Goal: Task Accomplishment & Management: Use online tool/utility

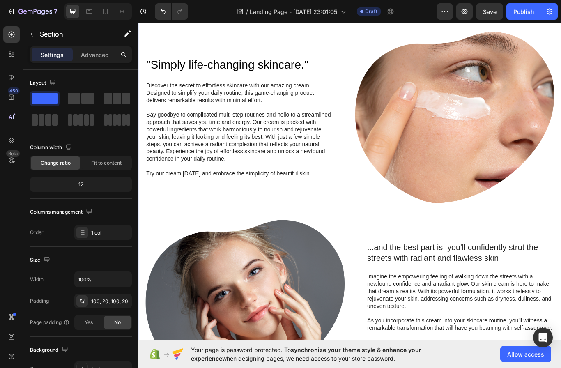
scroll to position [328, 0]
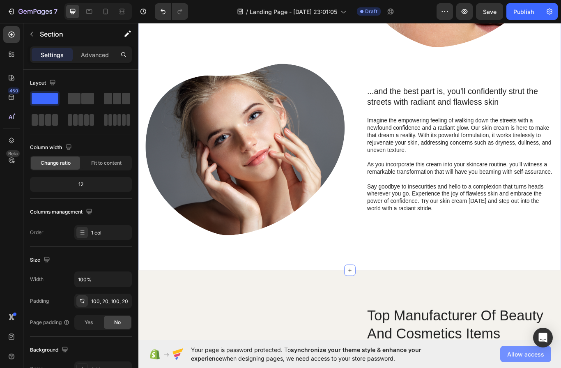
click at [517, 352] on span "Allow access" at bounding box center [525, 354] width 37 height 9
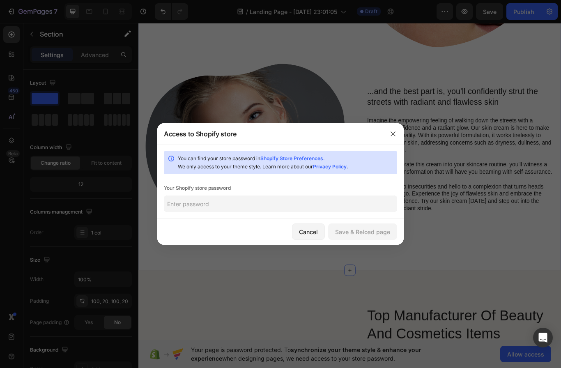
click at [371, 204] on input "text" at bounding box center [280, 203] width 233 height 16
type input "1219"
click at [374, 228] on div "Save & Reload page" at bounding box center [362, 232] width 55 height 9
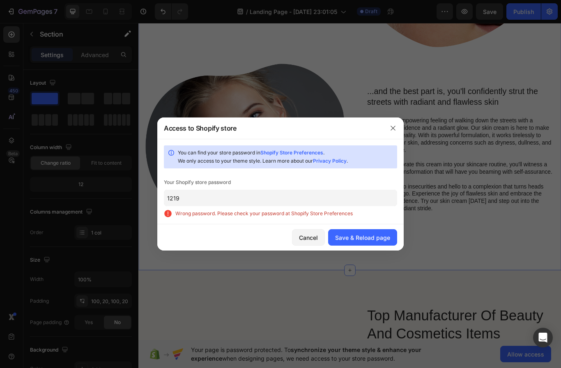
click at [368, 198] on input "1219" at bounding box center [280, 198] width 233 height 16
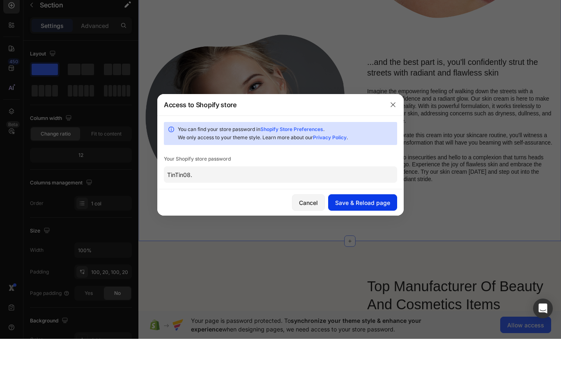
click at [377, 228] on div "Save & Reload page" at bounding box center [362, 232] width 55 height 9
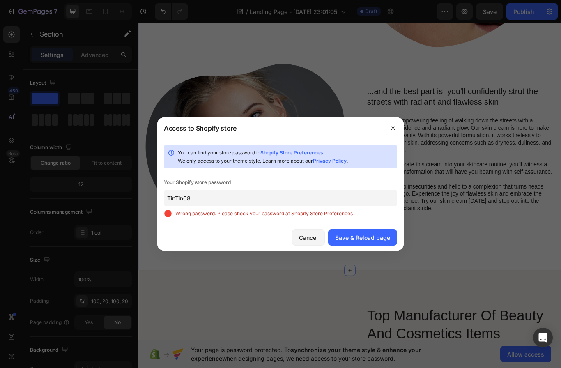
click at [379, 197] on input "TinTin08." at bounding box center [280, 198] width 233 height 16
click at [353, 201] on input "TinTin08." at bounding box center [280, 198] width 233 height 16
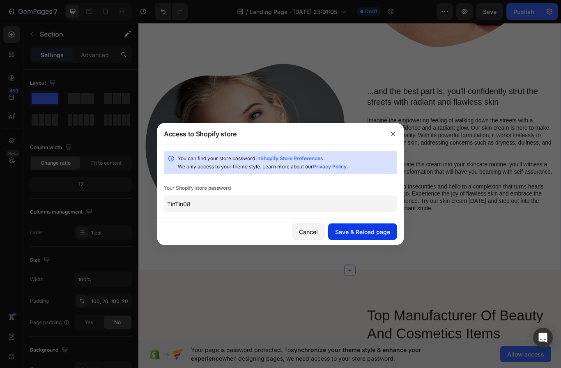
type input "TinTin08"
click at [375, 226] on button "Save & Reload page" at bounding box center [362, 231] width 69 height 16
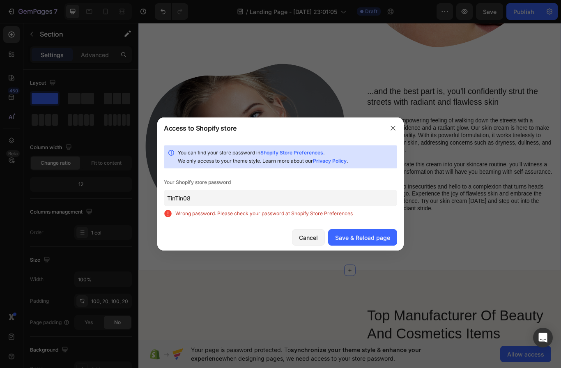
click at [363, 205] on input "TinTin08" at bounding box center [280, 198] width 233 height 16
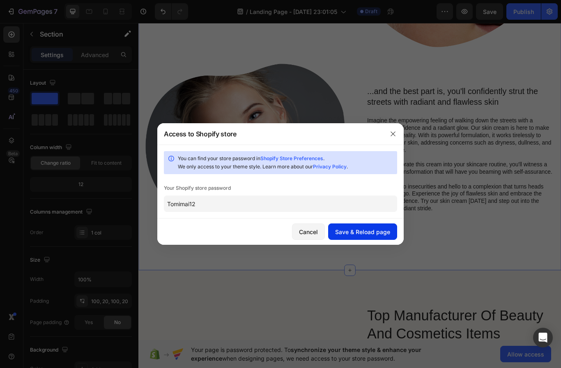
click at [378, 229] on div "Save & Reload page" at bounding box center [362, 232] width 55 height 9
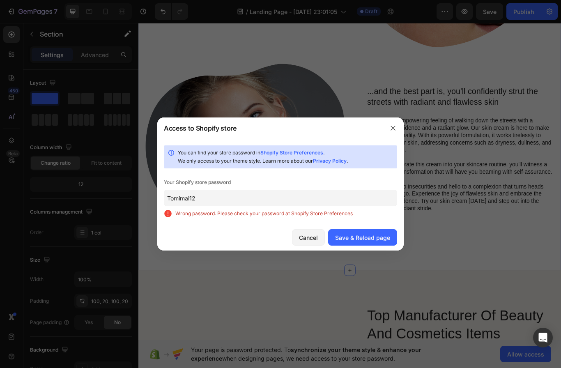
click at [368, 201] on input "Tomimai12" at bounding box center [280, 198] width 233 height 16
click at [380, 203] on input "Tomimai12" at bounding box center [280, 198] width 233 height 16
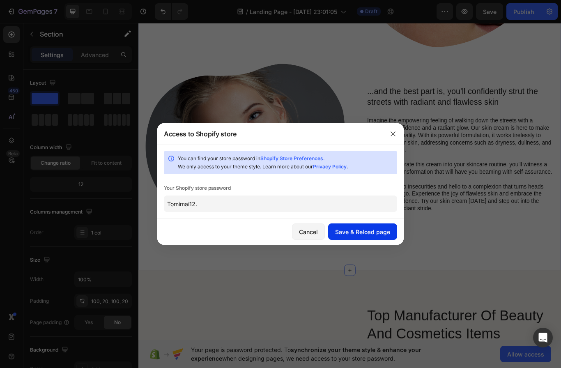
type input "Tomimai12."
click at [368, 233] on div "Save & Reload page" at bounding box center [362, 232] width 55 height 9
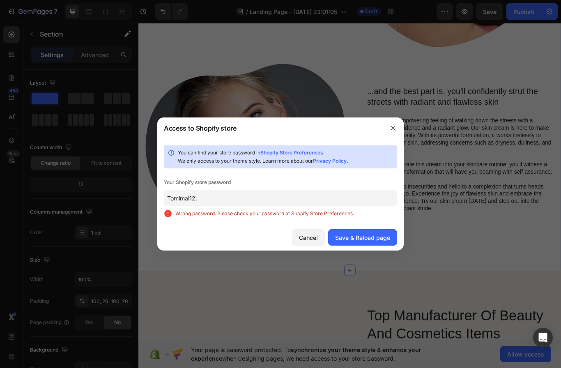
click at [390, 119] on div at bounding box center [392, 127] width 21 height 21
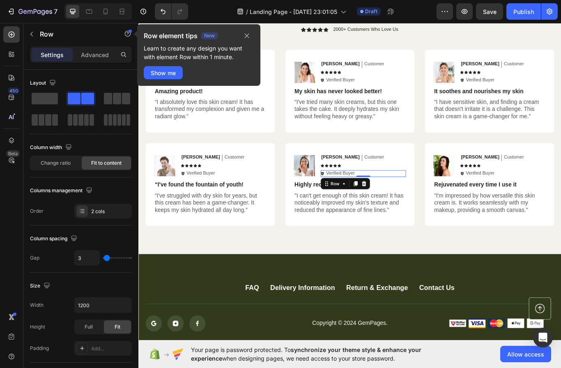
scroll to position [1621, 0]
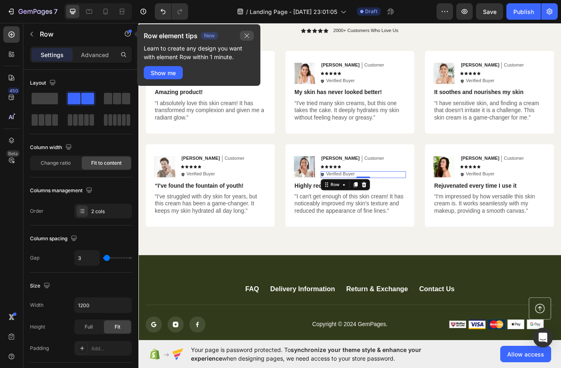
click at [247, 36] on icon "button" at bounding box center [247, 35] width 7 height 7
click at [249, 32] on button "button" at bounding box center [247, 36] width 14 height 10
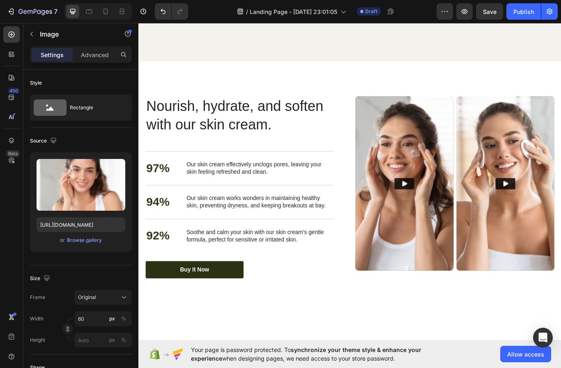
scroll to position [911, 0]
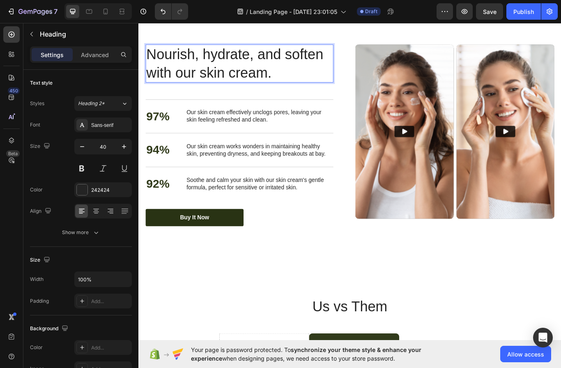
click at [294, 92] on p "Nourish, hydrate, and soften with our skin cream." at bounding box center [255, 70] width 217 height 43
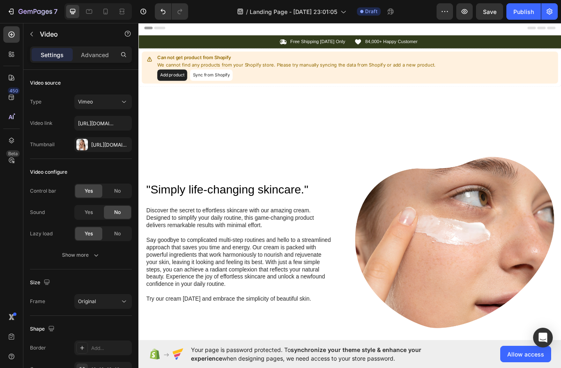
scroll to position [0, 0]
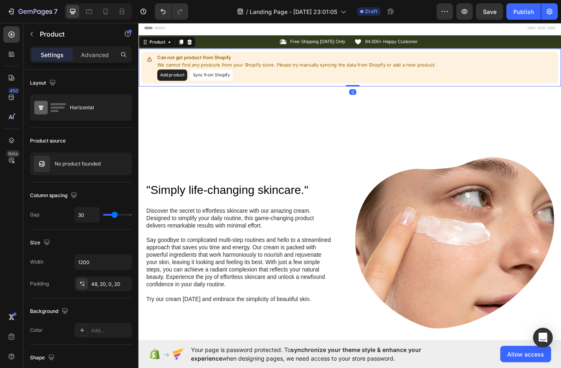
click at [219, 80] on button "Sync from Shopify" at bounding box center [223, 84] width 50 height 13
